Goal: Navigation & Orientation: Find specific page/section

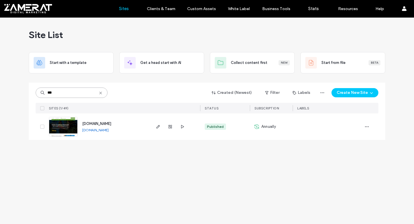
click at [64, 92] on input "***" at bounding box center [72, 92] width 72 height 10
type input "****"
click at [69, 129] on img at bounding box center [63, 136] width 28 height 39
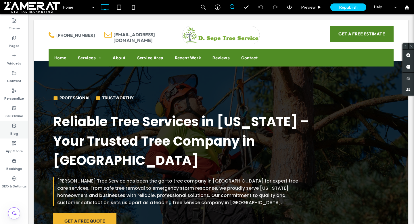
click at [16, 127] on icon at bounding box center [14, 125] width 5 height 5
